Goal: Transaction & Acquisition: Purchase product/service

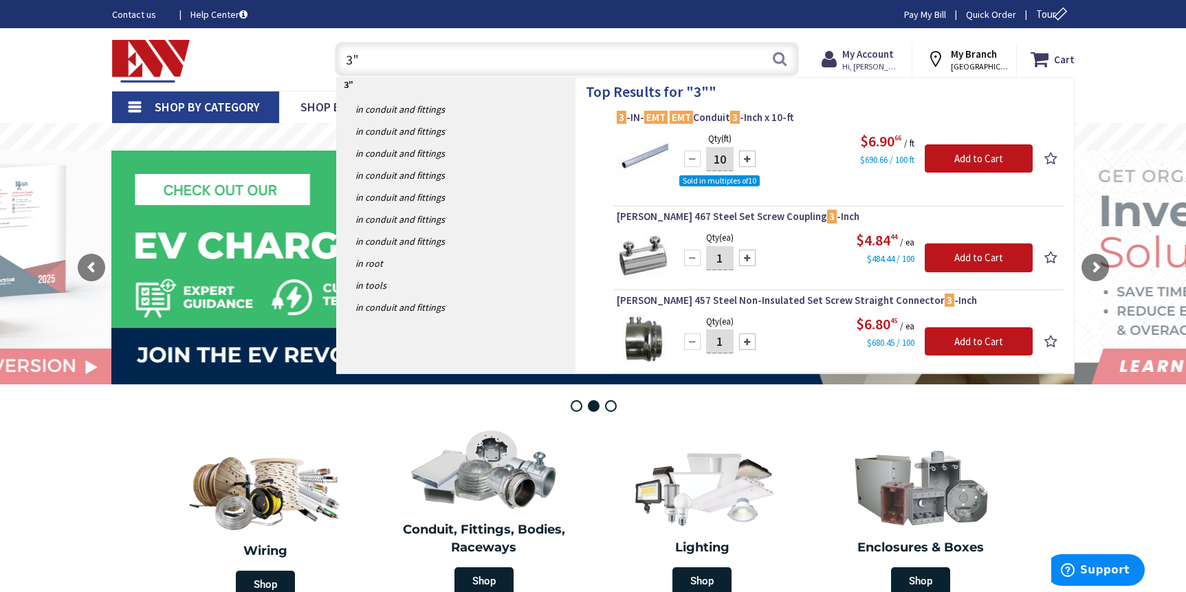
type input "3"
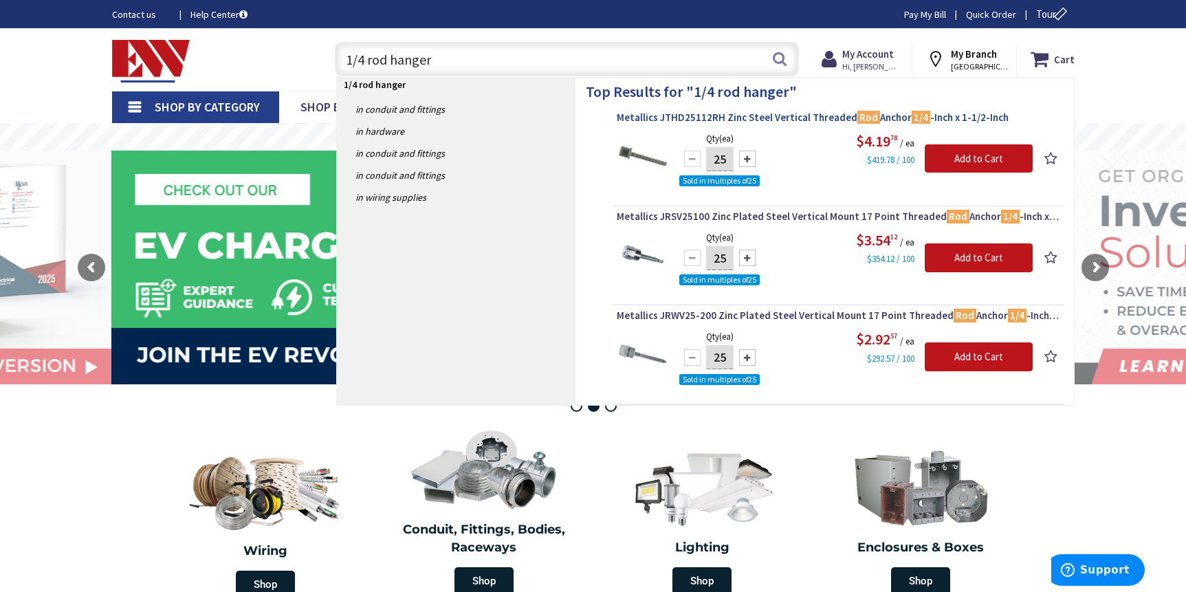
type input "1/4 rod hanger"
click at [699, 120] on span "Metallics JTHD25112RH Zinc Steel Vertical Threaded Rod Anchor 1/4 -Inch x 1-1/2…" at bounding box center [838, 118] width 443 height 14
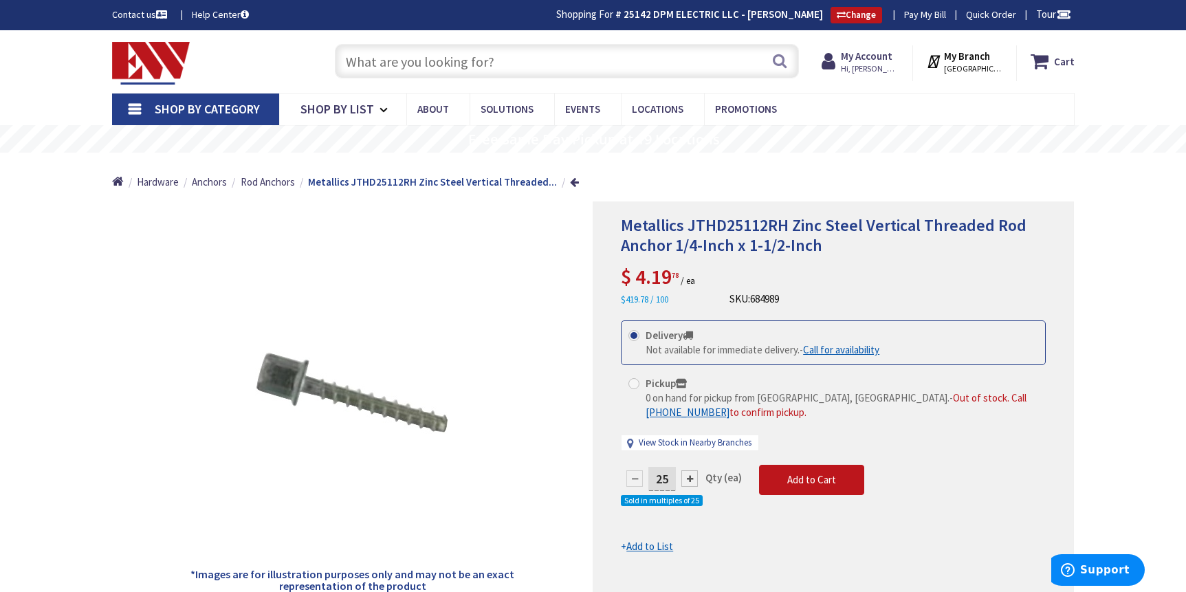
type input "[GEOGRAPHIC_DATA], [GEOGRAPHIC_DATA]"
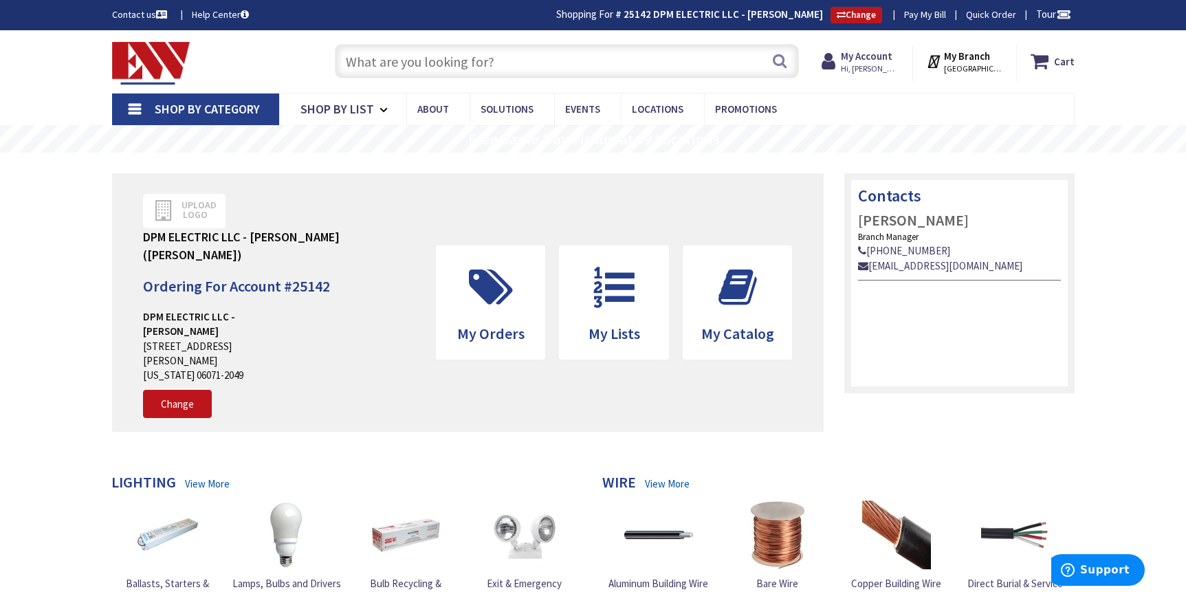
click at [512, 65] on input "text" at bounding box center [567, 61] width 464 height 34
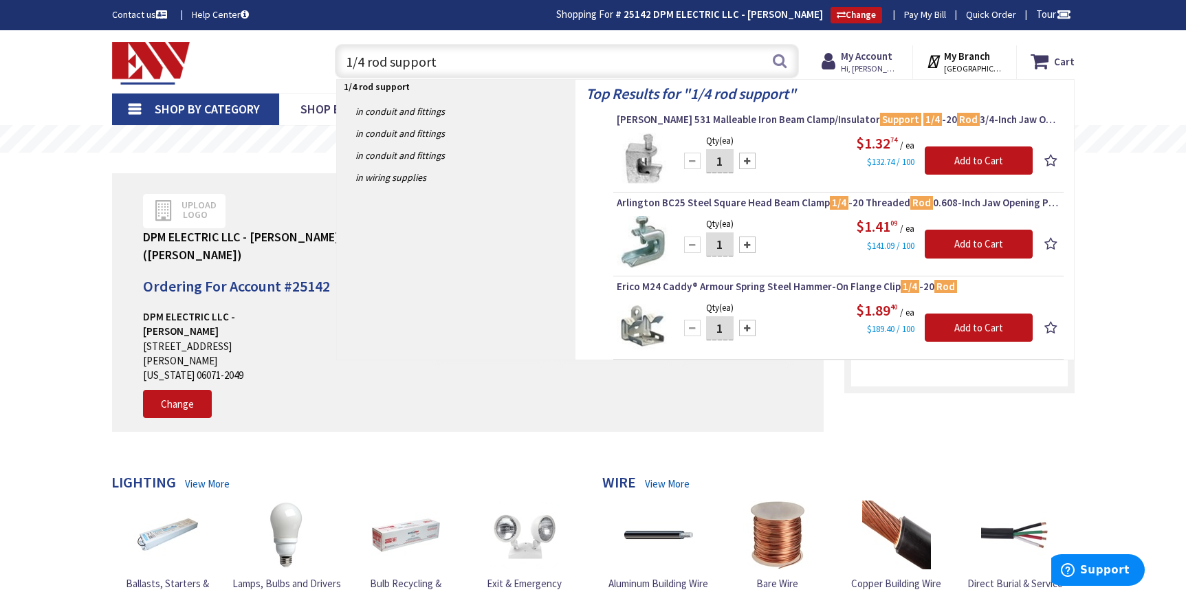
click at [481, 91] on p "1/4 rod support" at bounding box center [456, 87] width 239 height 14
click at [452, 57] on input "1/4 rod support" at bounding box center [567, 61] width 464 height 34
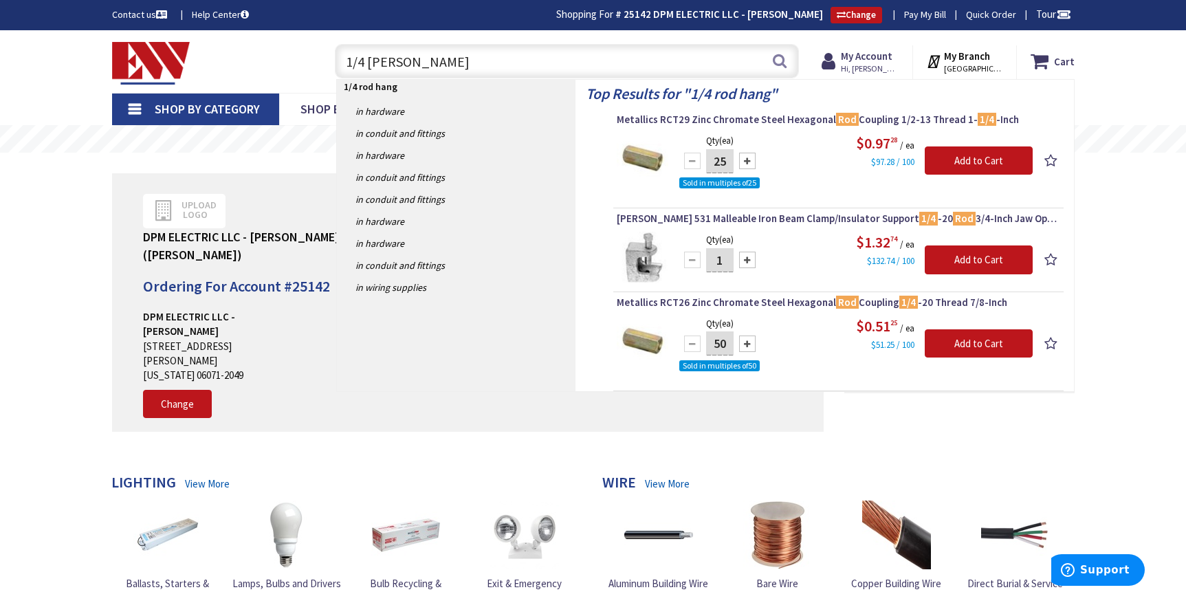
type input "1/4 rod hanger"
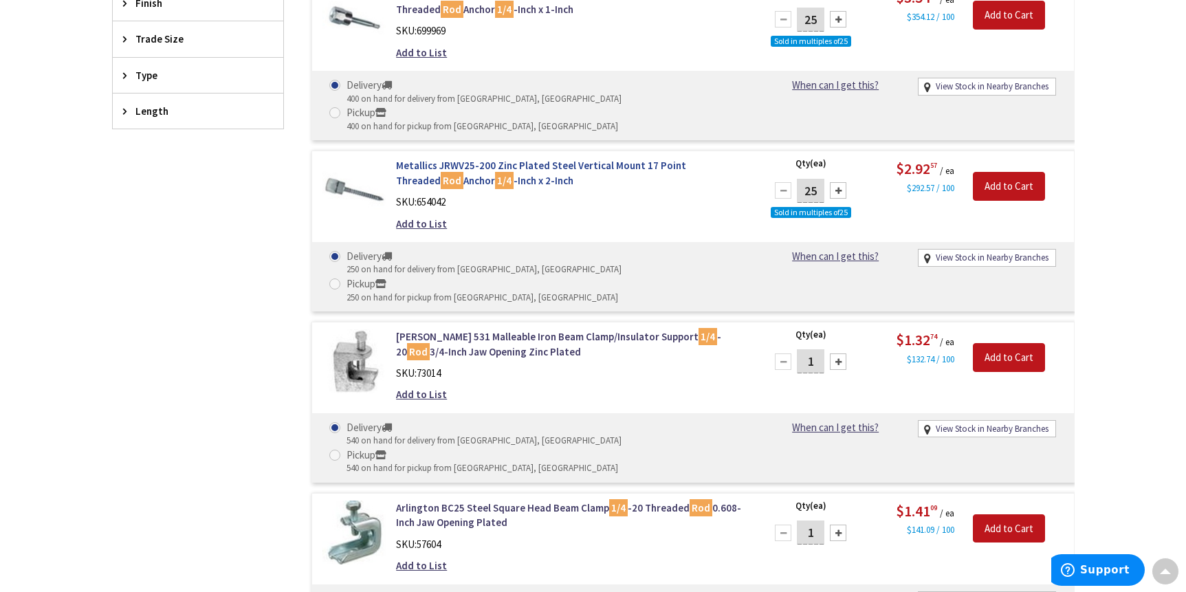
scroll to position [597, 0]
